Goal: Transaction & Acquisition: Purchase product/service

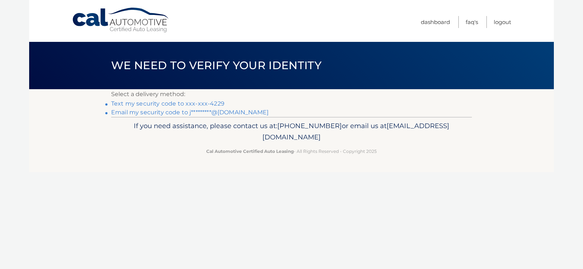
click at [174, 102] on link "Text my security code to xxx-xxx-4229" at bounding box center [167, 103] width 113 height 7
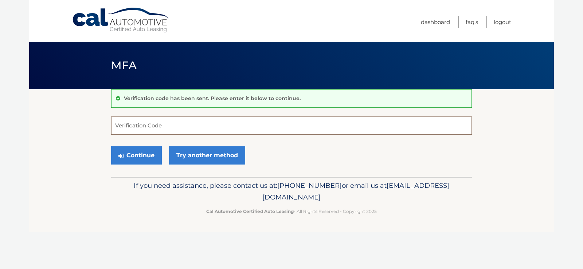
click at [204, 125] on input "Verification Code" at bounding box center [291, 126] width 360 height 18
type input "073765"
click at [143, 154] on button "Continue" at bounding box center [136, 155] width 51 height 18
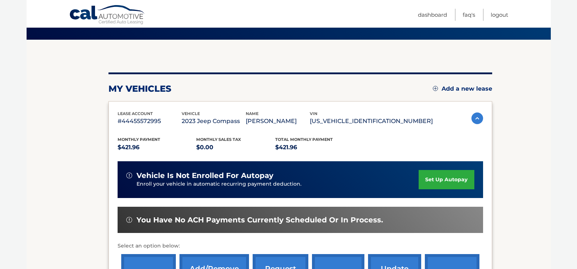
scroll to position [73, 0]
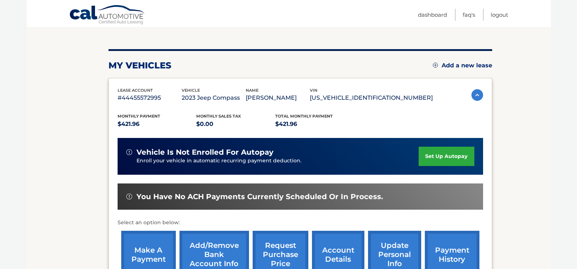
click at [150, 251] on link "make a payment" at bounding box center [148, 255] width 55 height 48
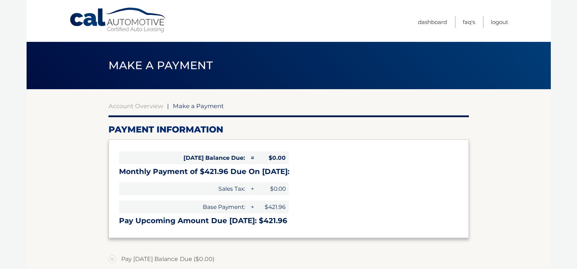
select select "NjE3YWZiMzgtOGI1ZS00NjQ4LWJhNDMtMWFkYzU2YWQ4OThk"
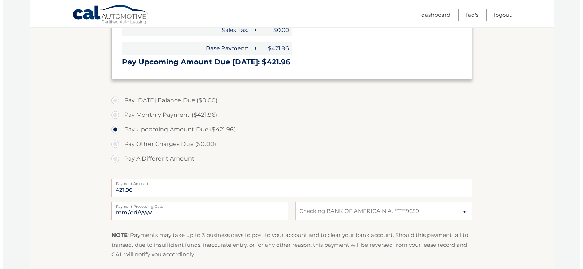
scroll to position [218, 0]
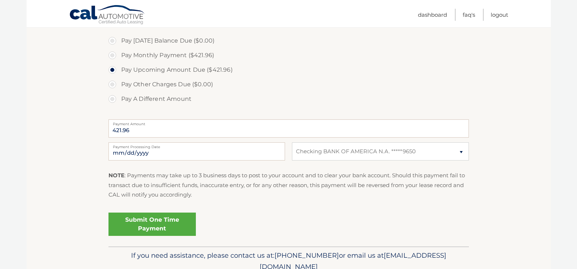
click at [147, 223] on link "Submit One Time Payment" at bounding box center [152, 224] width 87 height 23
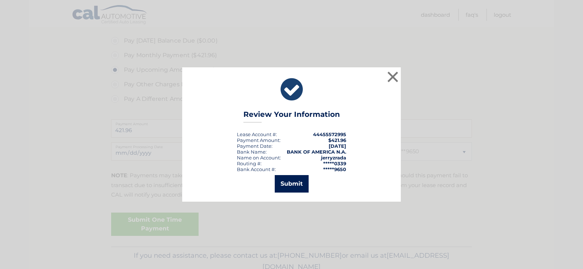
click at [290, 184] on button "Submit" at bounding box center [292, 183] width 34 height 17
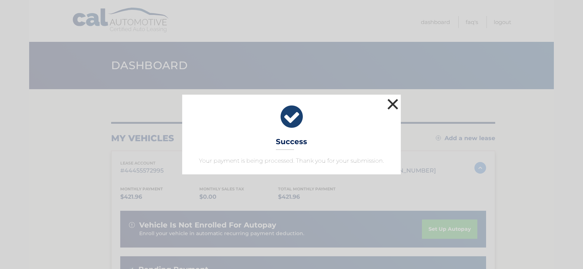
click at [390, 102] on button "×" at bounding box center [392, 104] width 15 height 15
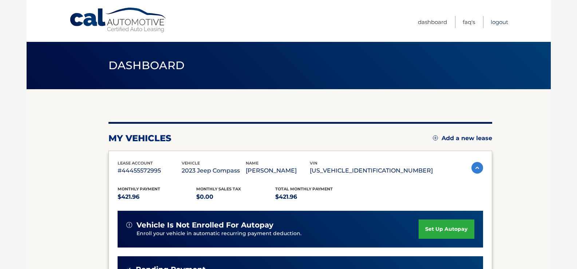
click at [498, 22] on link "Logout" at bounding box center [499, 22] width 17 height 12
